Goal: Book appointment/travel/reservation

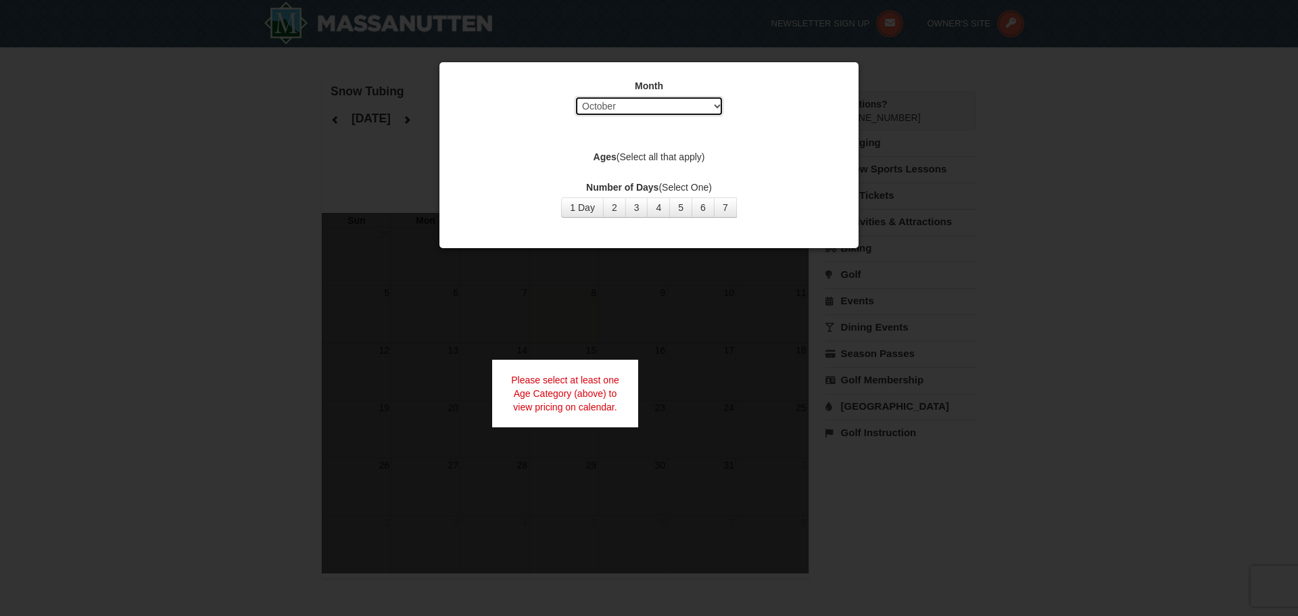
click at [708, 110] on select "Select October November December January February March April May June July Aug…" at bounding box center [649, 106] width 149 height 20
select select "11"
click at [575, 96] on select "Select October November December January February March April May June July Aug…" at bounding box center [649, 106] width 149 height 20
click at [619, 214] on button "2" at bounding box center [614, 207] width 23 height 20
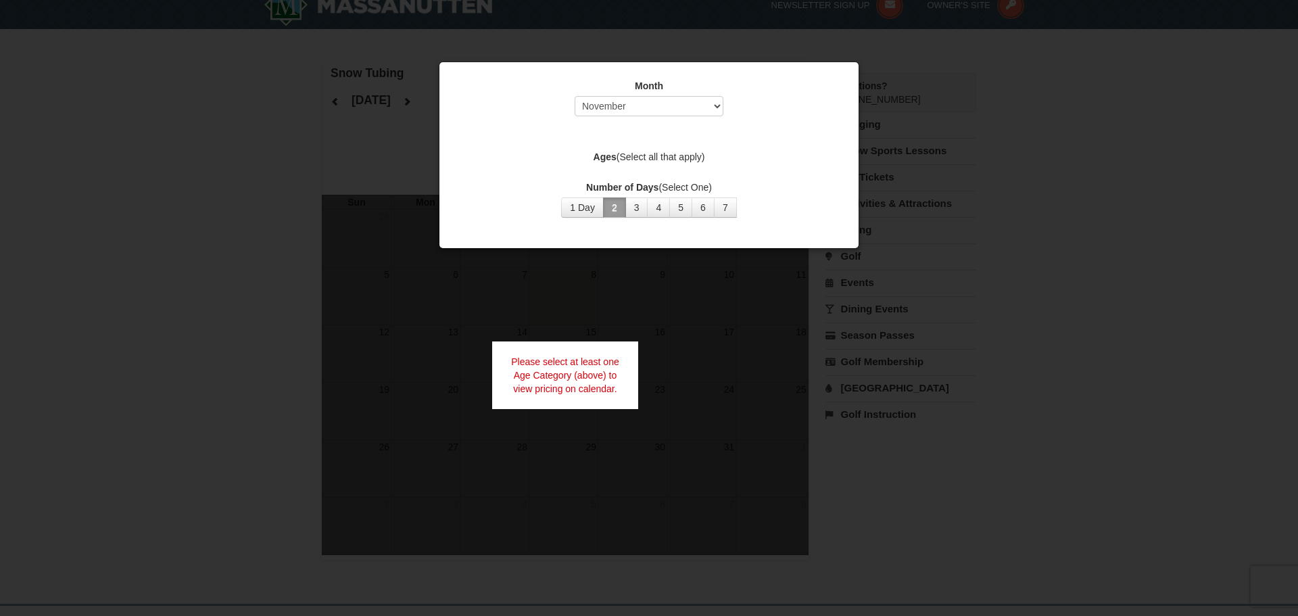
scroll to position [21, 0]
click at [727, 185] on label "Number of Days (Select One)" at bounding box center [648, 188] width 385 height 14
click at [673, 161] on label "Ages (Select all that apply)" at bounding box center [648, 157] width 385 height 14
click at [710, 224] on div "Month Select October November December January February March April May June Ju…" at bounding box center [649, 148] width 406 height 159
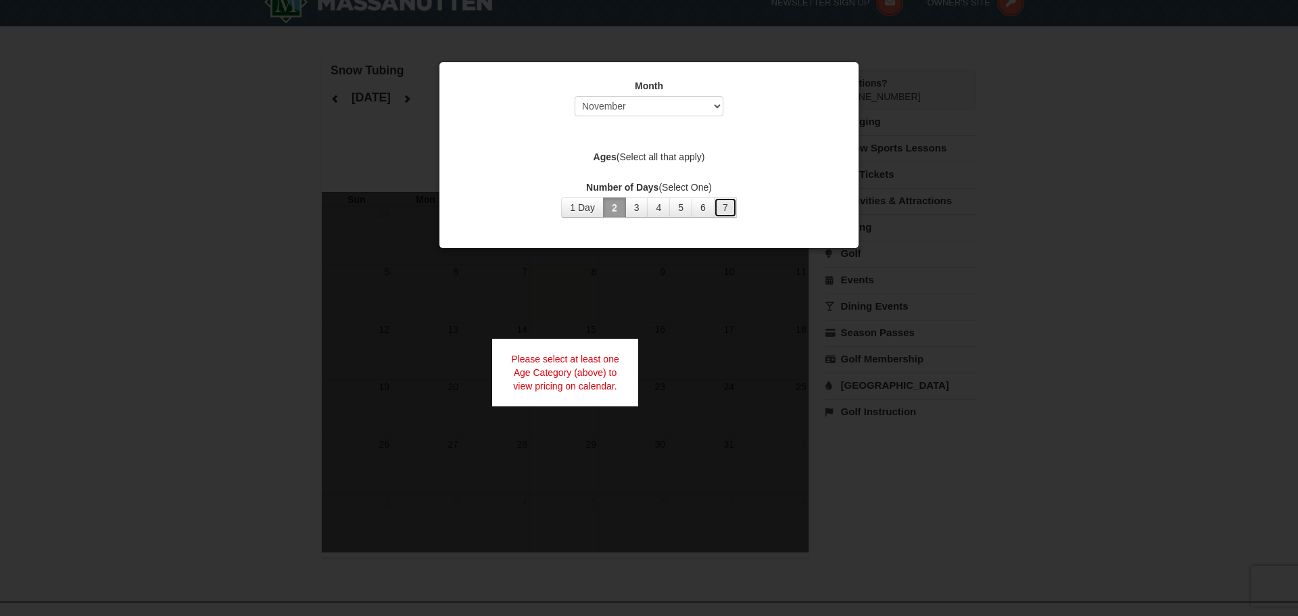
click at [721, 206] on button "7" at bounding box center [725, 207] width 23 height 20
click at [688, 258] on div at bounding box center [649, 308] width 1298 height 616
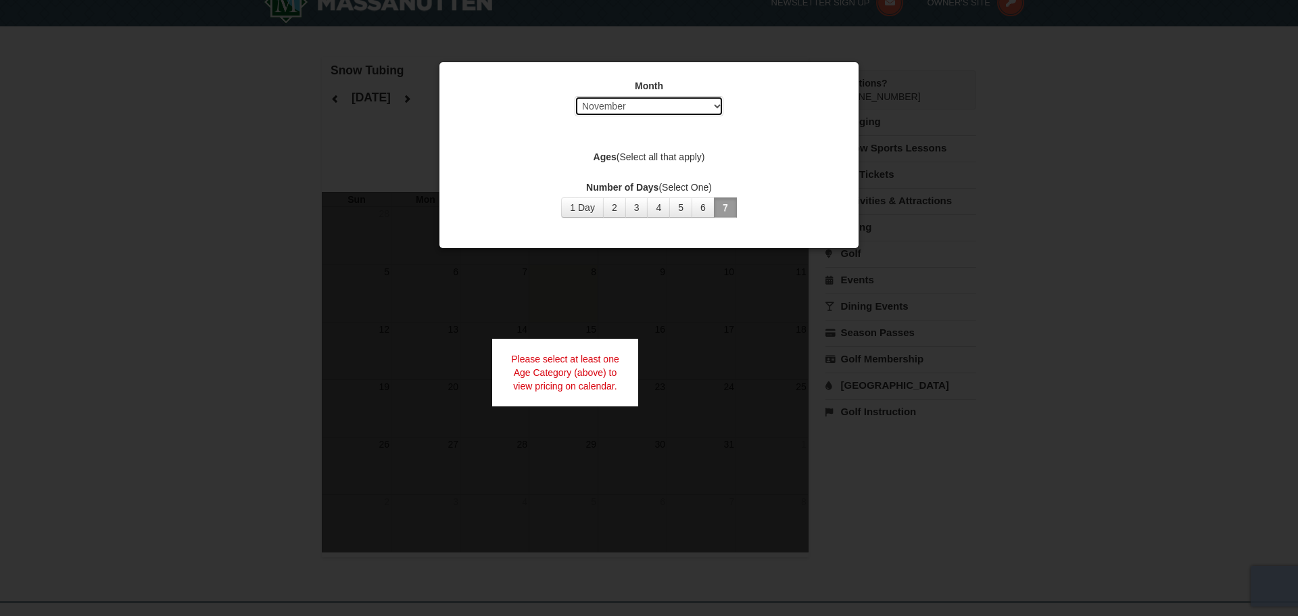
click at [692, 107] on select "Select October November December January February March April May June July Aug…" at bounding box center [649, 106] width 149 height 20
click at [575, 96] on select "Select October November December January February March April May June July Aug…" at bounding box center [649, 106] width 149 height 20
click at [636, 99] on select "Select October November December January February March April May June July Aug…" at bounding box center [649, 106] width 149 height 20
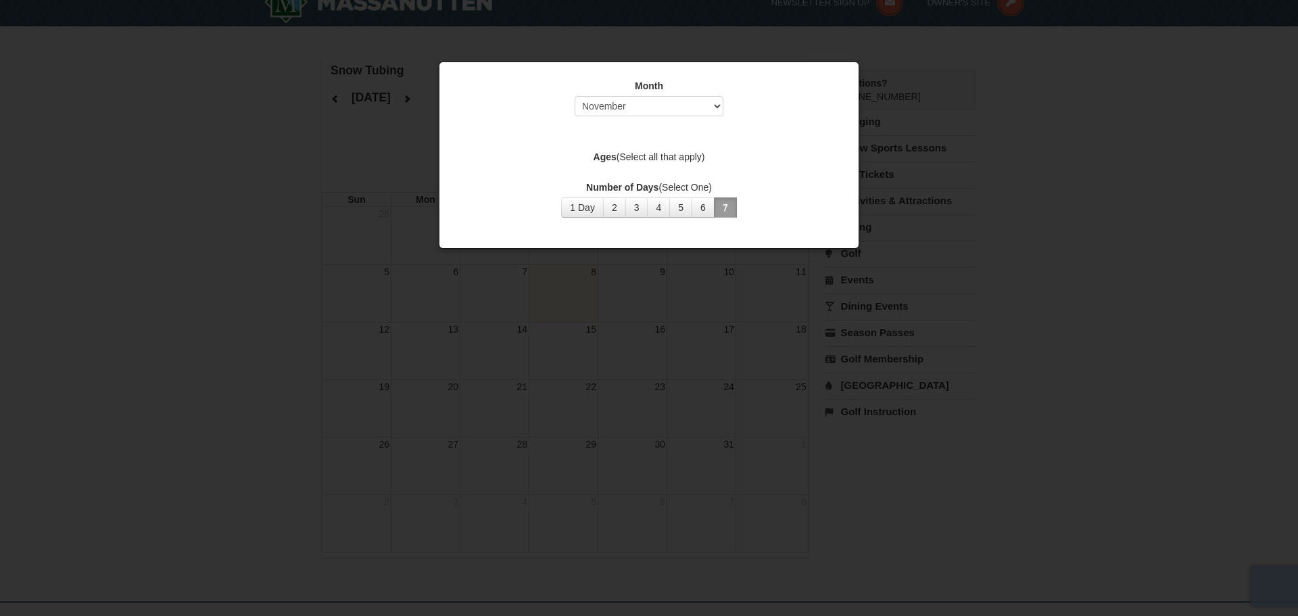
click at [725, 361] on div at bounding box center [649, 308] width 1298 height 616
drag, startPoint x: 725, startPoint y: 361, endPoint x: 819, endPoint y: 204, distance: 182.8
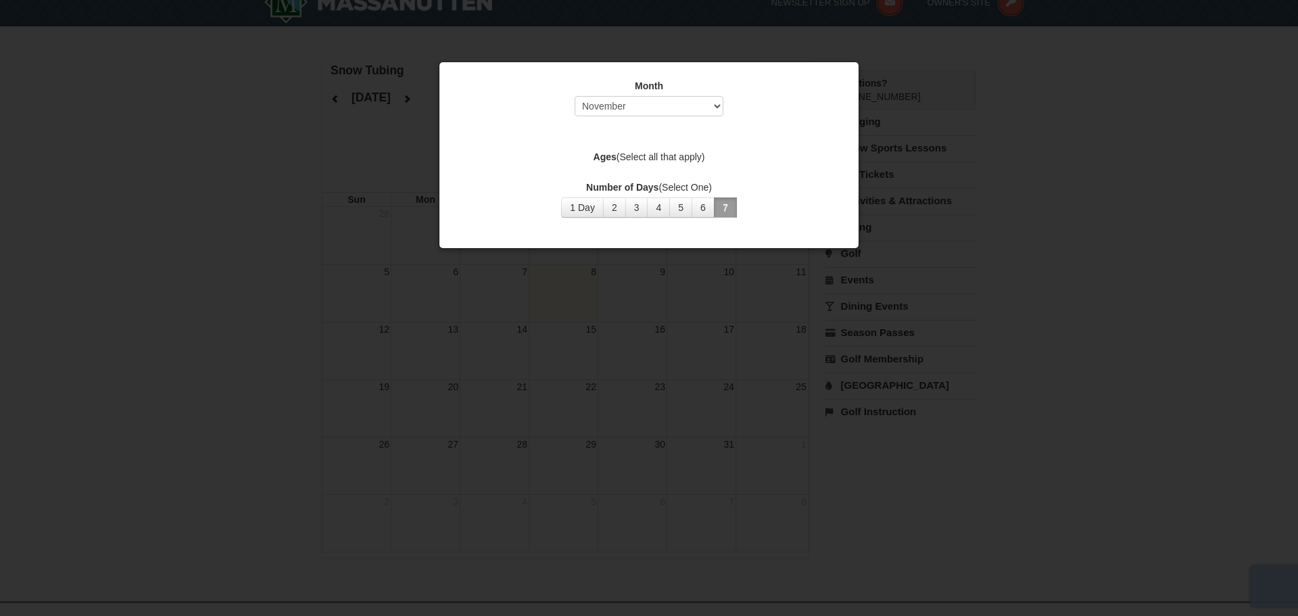
click at [725, 359] on div at bounding box center [649, 308] width 1298 height 616
click at [846, 180] on div "Month Select October November December January February March April May June Ju…" at bounding box center [649, 148] width 406 height 159
click at [864, 51] on div at bounding box center [649, 308] width 1298 height 616
click at [814, 37] on div at bounding box center [649, 308] width 1298 height 616
click at [815, 34] on div at bounding box center [649, 308] width 1298 height 616
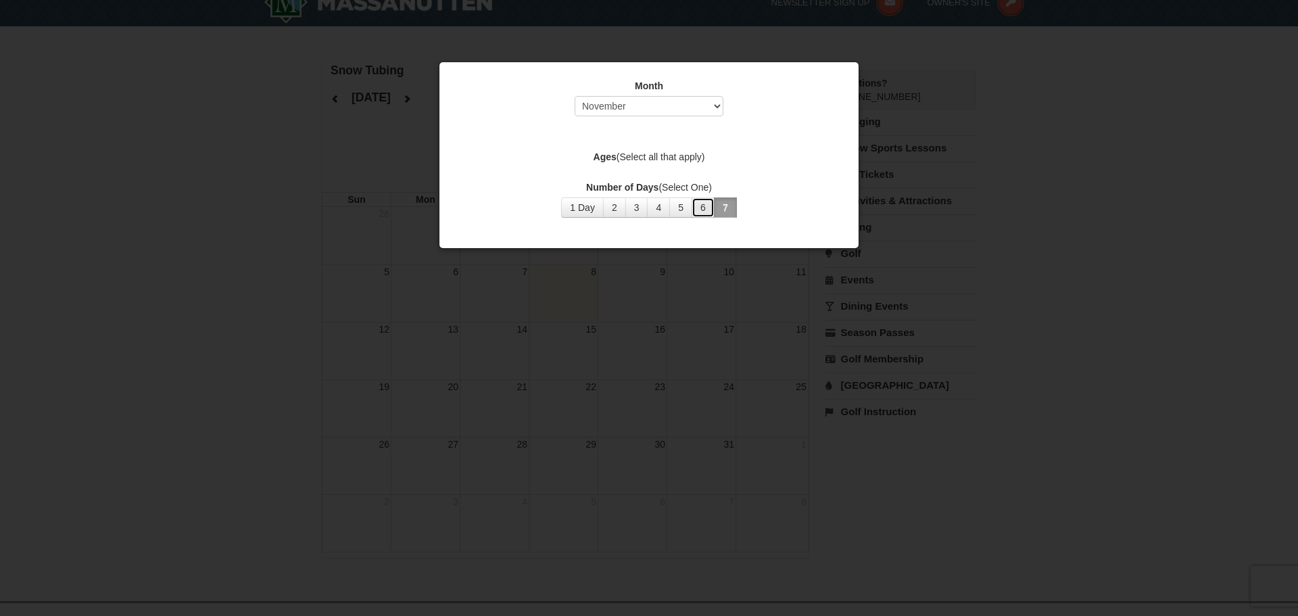
click at [708, 208] on button "6" at bounding box center [703, 207] width 23 height 20
click at [777, 191] on label "Number of Days (Select One)" at bounding box center [648, 188] width 385 height 14
click at [898, 78] on div at bounding box center [649, 308] width 1298 height 616
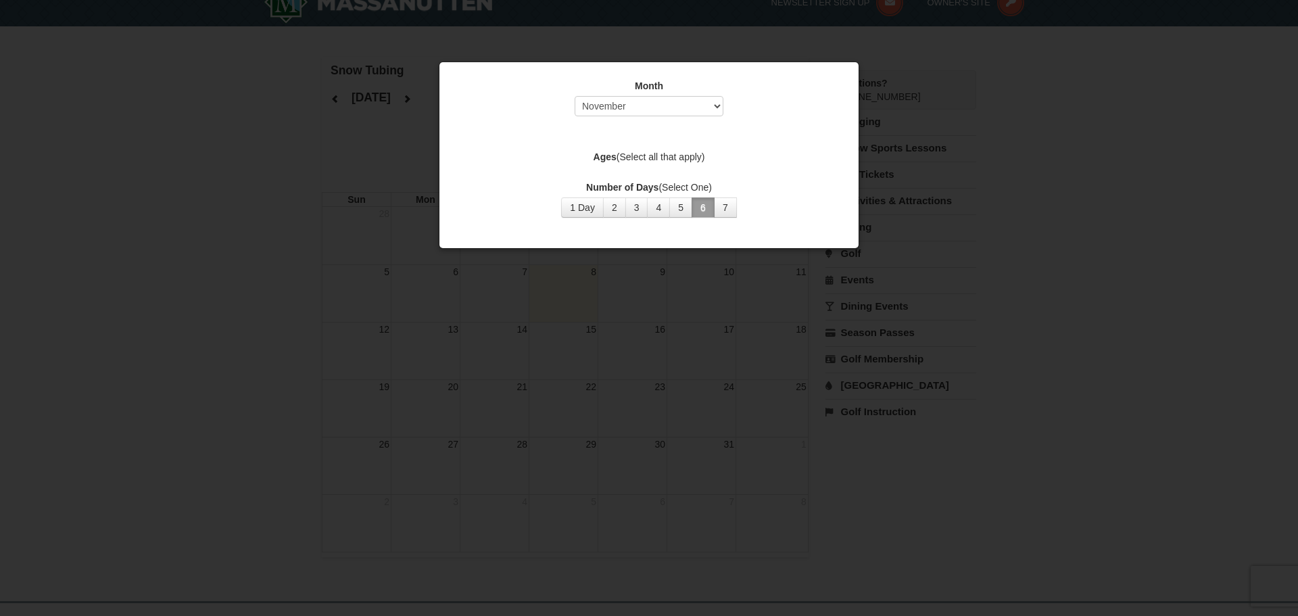
click at [827, 34] on div at bounding box center [649, 308] width 1298 height 616
drag, startPoint x: 720, startPoint y: 49, endPoint x: 688, endPoint y: 57, distance: 32.6
click at [719, 49] on div at bounding box center [649, 308] width 1298 height 616
click at [654, 78] on div "Month Select October November December January February March April May June Ju…" at bounding box center [649, 148] width 406 height 159
click at [764, 107] on div "Month Select October November December January February March April May June Ju…" at bounding box center [648, 101] width 385 height 44
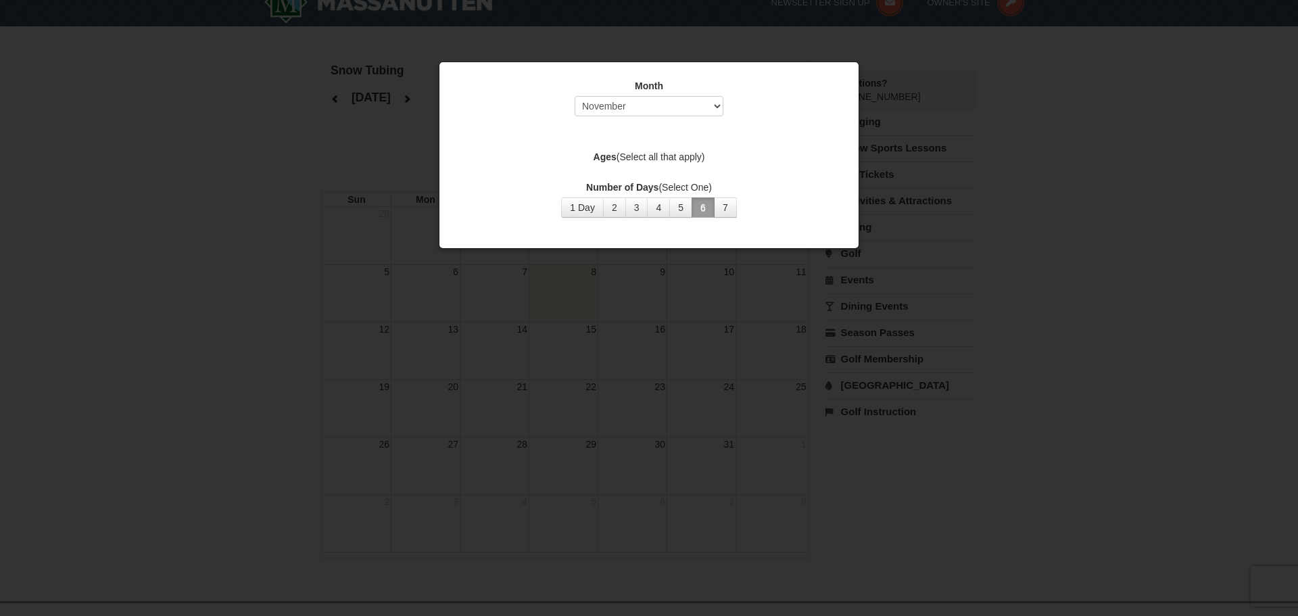
click at [865, 47] on div at bounding box center [649, 308] width 1298 height 616
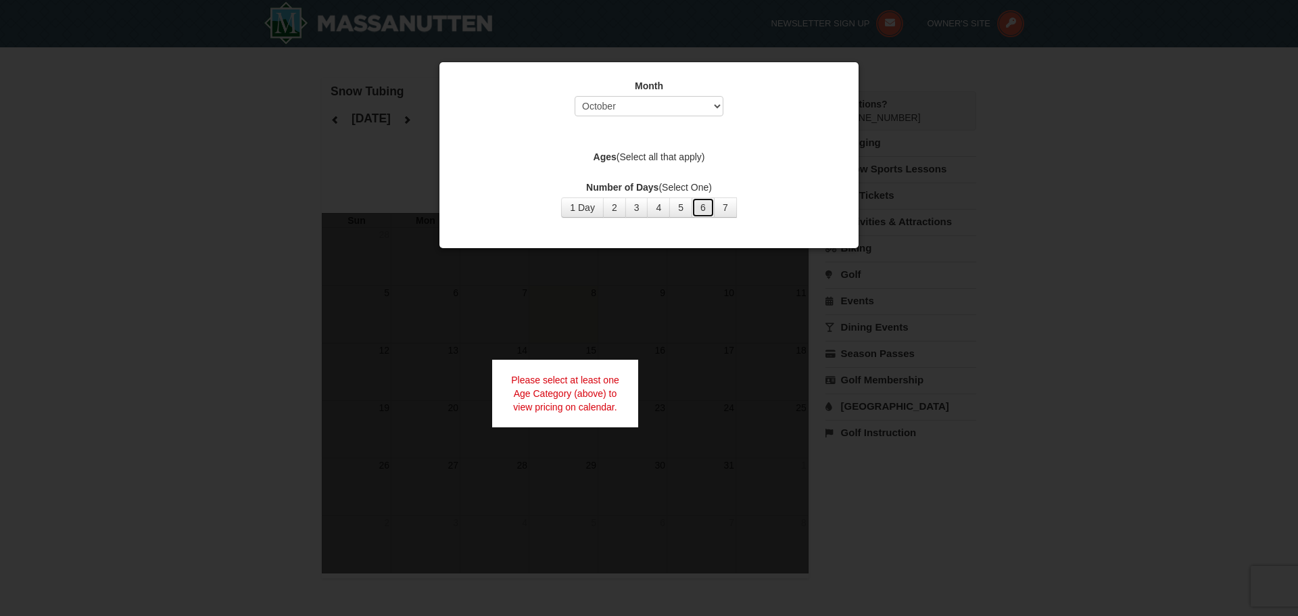
click at [713, 208] on button "6" at bounding box center [703, 207] width 23 height 20
click at [694, 107] on select "Select October November December January February March April May June July Aug…" at bounding box center [649, 106] width 149 height 20
select select "11"
click at [575, 96] on select "Select October November December January February March April May June July Aug…" at bounding box center [649, 106] width 149 height 20
click at [476, 348] on div at bounding box center [649, 308] width 1298 height 616
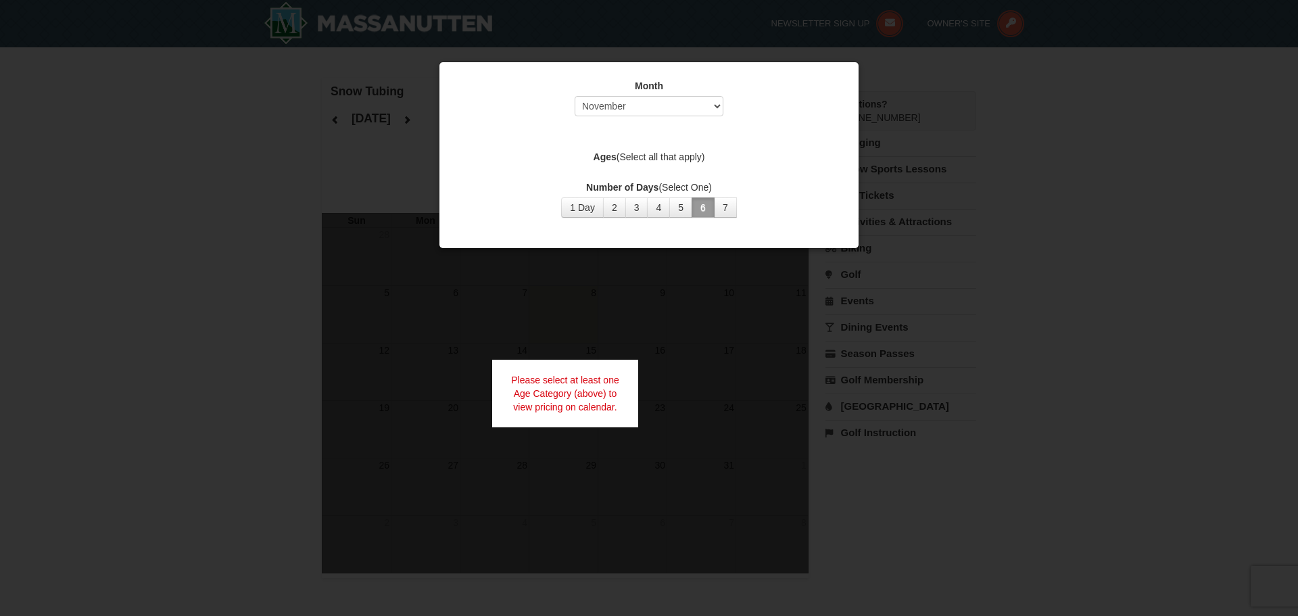
click at [602, 336] on div at bounding box center [649, 308] width 1298 height 616
click at [576, 404] on div "Please select at least one Age Category (above) to view pricing on calendar." at bounding box center [565, 394] width 146 height 68
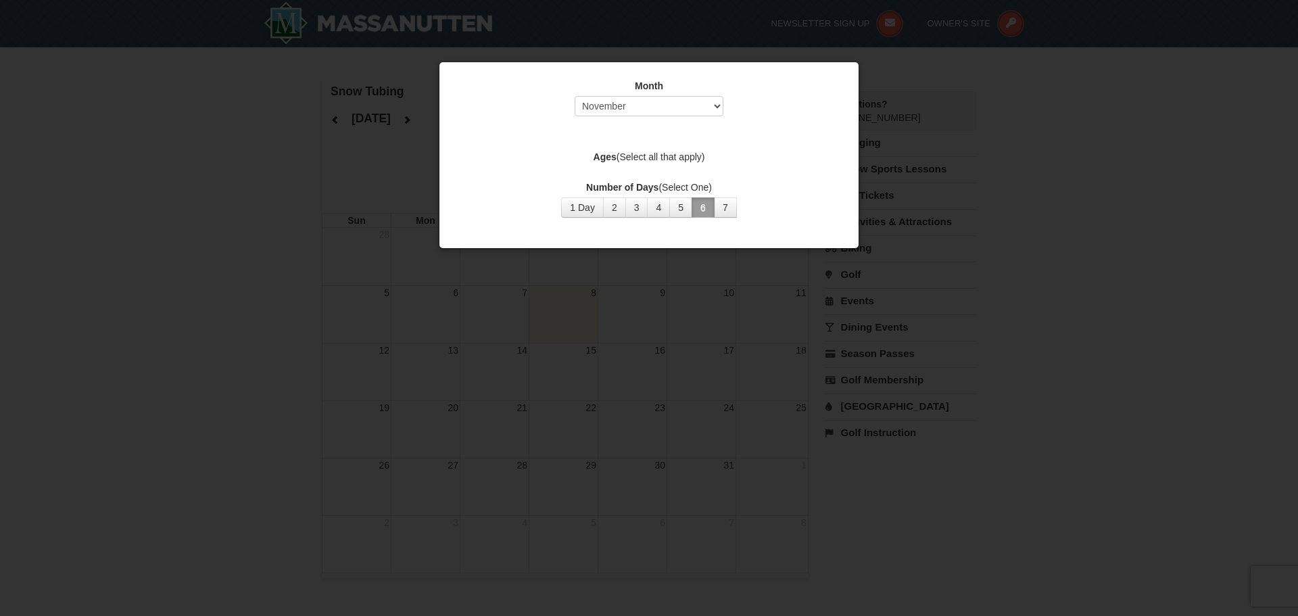
click at [844, 322] on div at bounding box center [649, 308] width 1298 height 616
click at [857, 308] on div at bounding box center [649, 308] width 1298 height 616
click at [884, 271] on div at bounding box center [649, 308] width 1298 height 616
click at [633, 39] on div at bounding box center [649, 308] width 1298 height 616
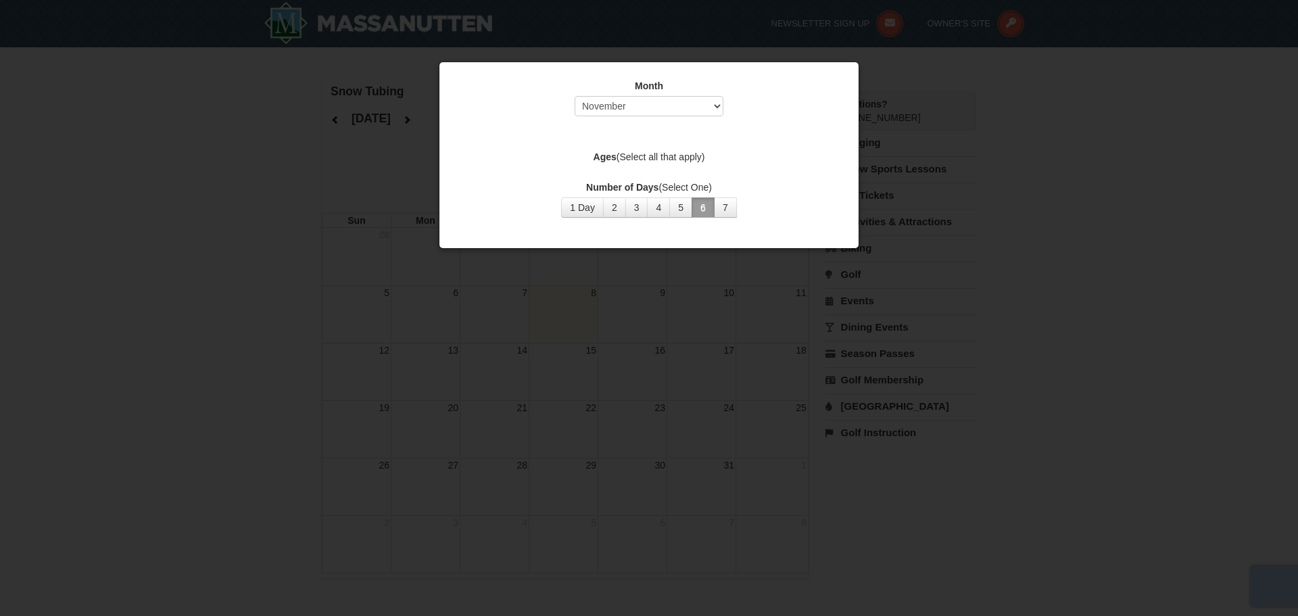
click at [635, 38] on div at bounding box center [649, 308] width 1298 height 616
click at [487, 43] on div at bounding box center [649, 308] width 1298 height 616
click at [414, 80] on div at bounding box center [649, 308] width 1298 height 616
click at [414, 187] on div at bounding box center [649, 308] width 1298 height 616
click at [415, 187] on div at bounding box center [649, 308] width 1298 height 616
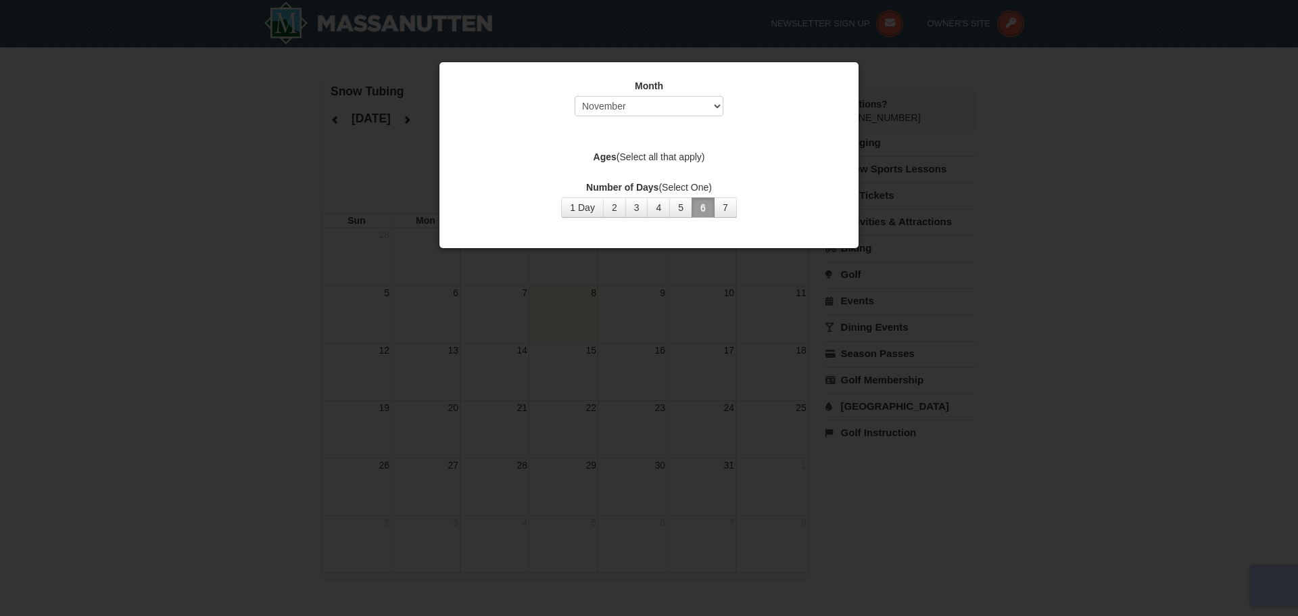
click at [415, 187] on div at bounding box center [649, 308] width 1298 height 616
click at [416, 187] on div at bounding box center [649, 308] width 1298 height 616
click at [448, 262] on div at bounding box center [649, 308] width 1298 height 616
drag, startPoint x: 448, startPoint y: 262, endPoint x: 476, endPoint y: 255, distance: 29.2
click at [454, 261] on div at bounding box center [649, 308] width 1298 height 616
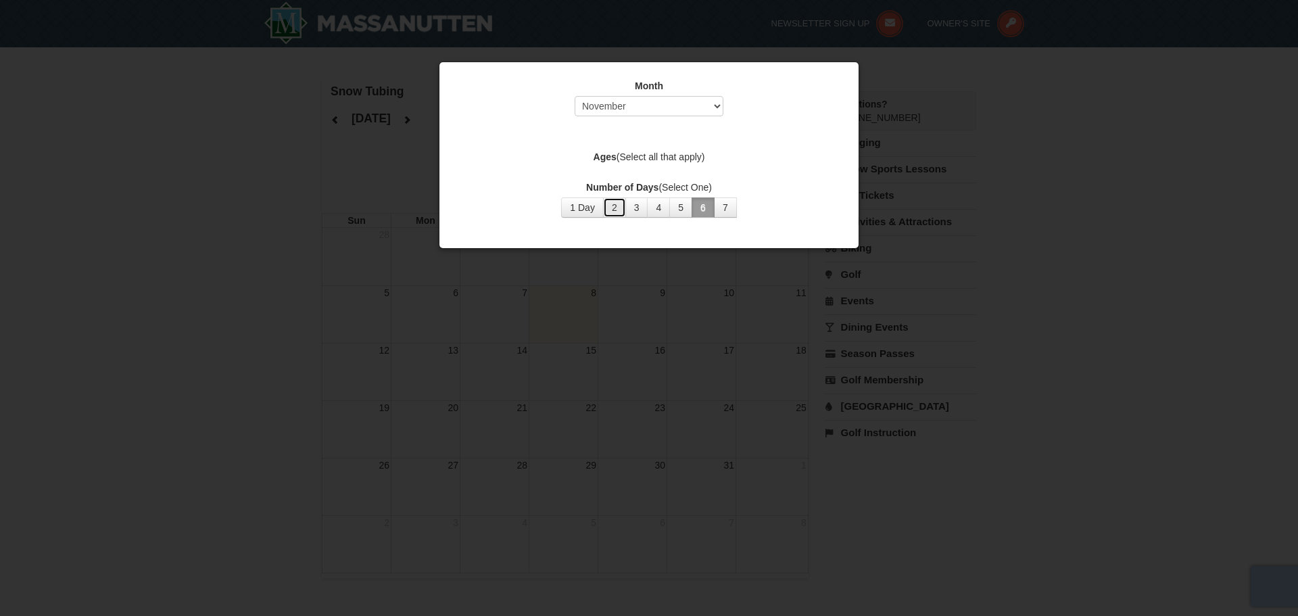
click at [614, 210] on button "2" at bounding box center [614, 207] width 23 height 20
drag, startPoint x: 614, startPoint y: 210, endPoint x: 600, endPoint y: 210, distance: 13.5
click at [613, 210] on button "2" at bounding box center [614, 207] width 23 height 20
click at [577, 213] on button "1 Day" at bounding box center [582, 207] width 43 height 20
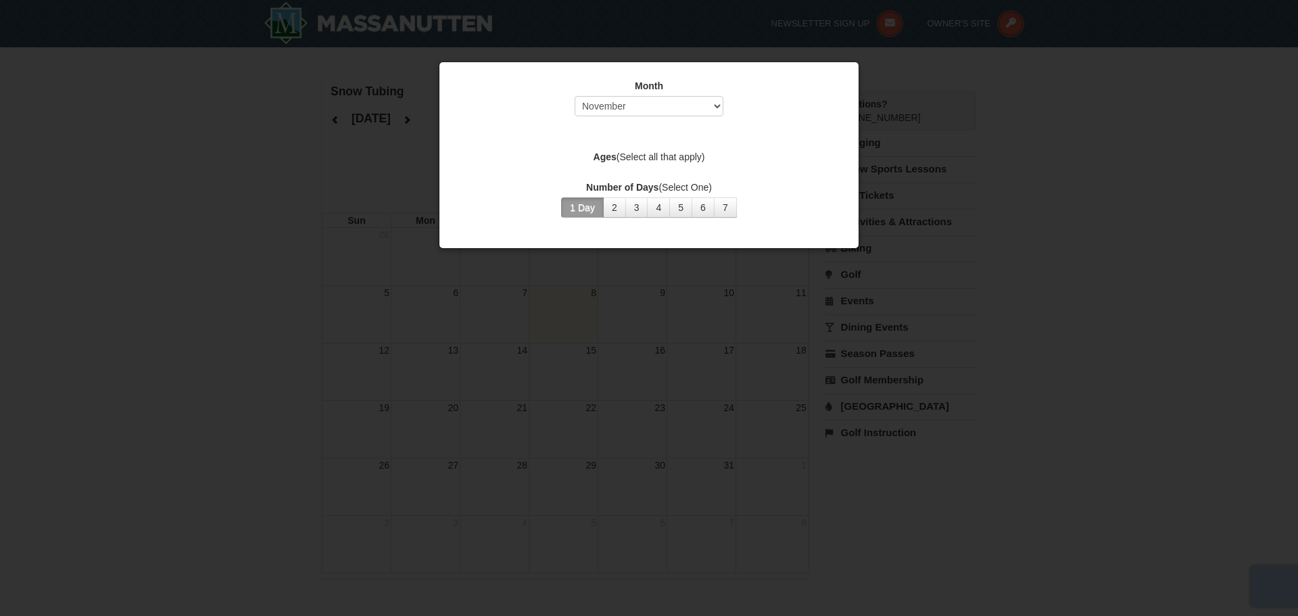
click at [577, 213] on button "1 Day" at bounding box center [582, 207] width 43 height 20
